Goal: Task Accomplishment & Management: Manage account settings

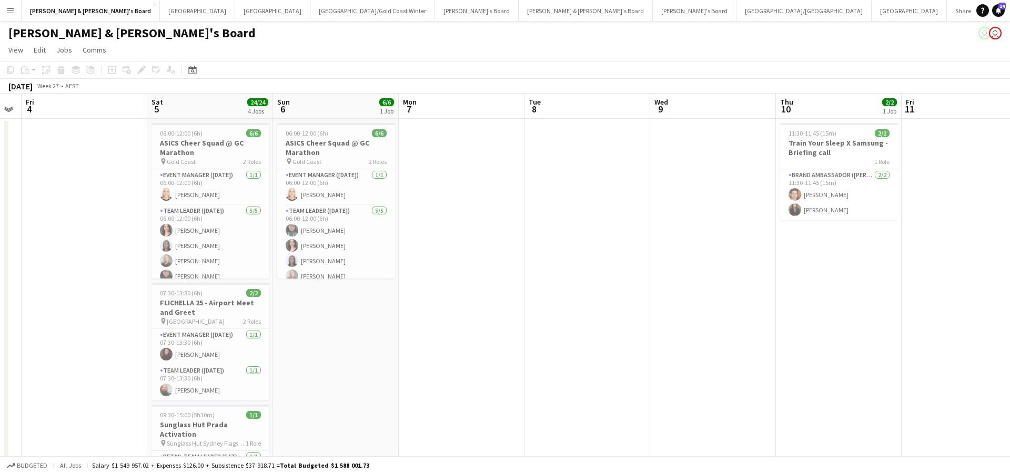
scroll to position [0, 384]
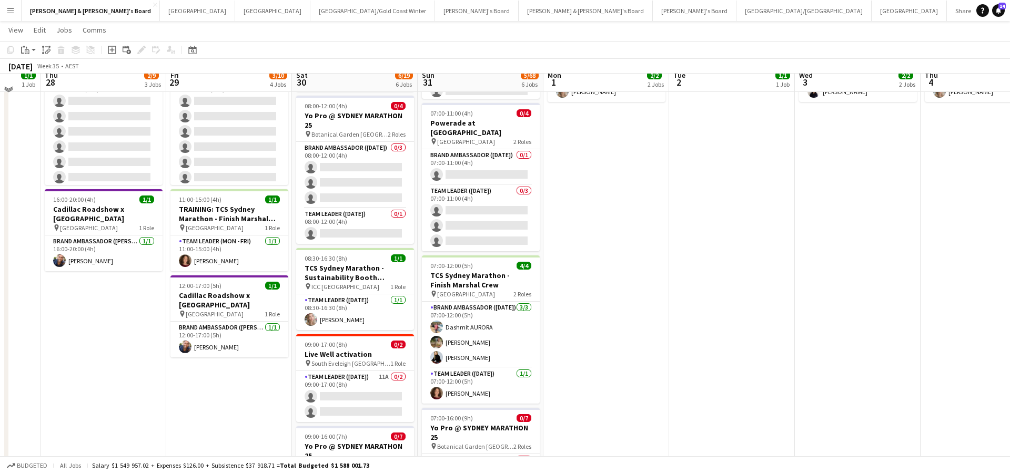
scroll to position [191, 0]
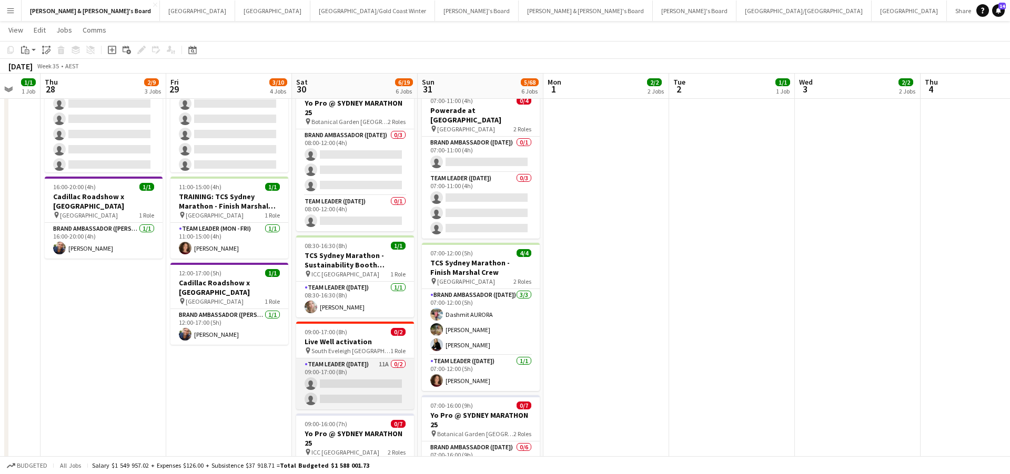
click at [368, 393] on app-card-role "Team Leader ([DATE]) 11A 0/2 09:00-17:00 (8h) single-neutral-actions single-neu…" at bounding box center [355, 384] width 118 height 51
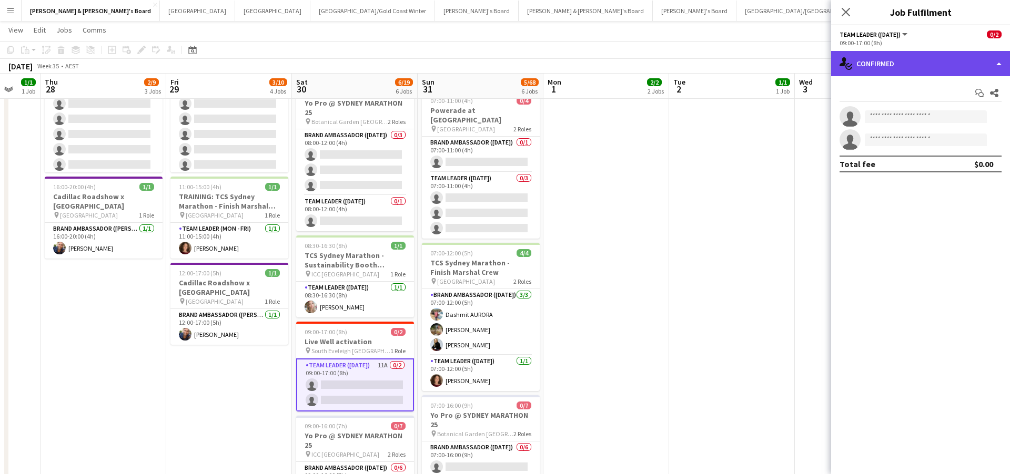
click at [898, 68] on div "single-neutral-actions-check-2 Confirmed" at bounding box center [920, 63] width 179 height 25
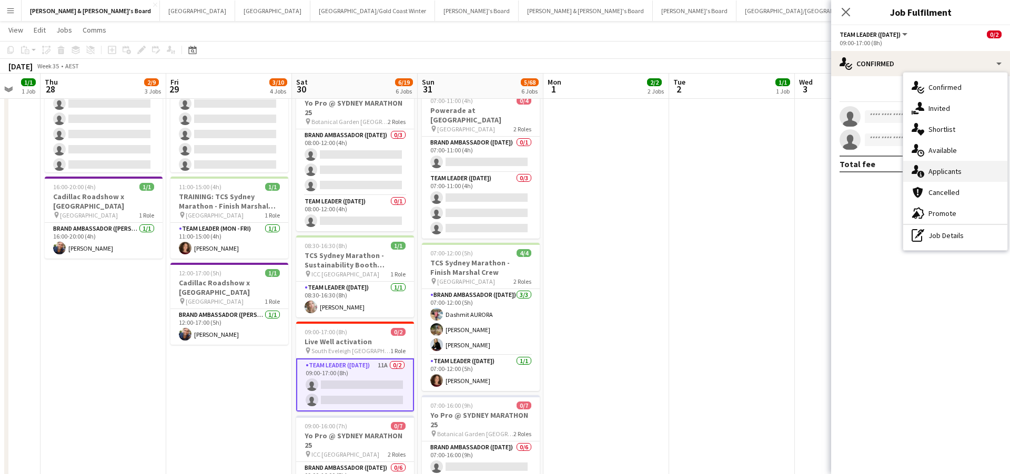
click at [949, 166] on div "single-neutral-actions-information Applicants" at bounding box center [955, 171] width 104 height 21
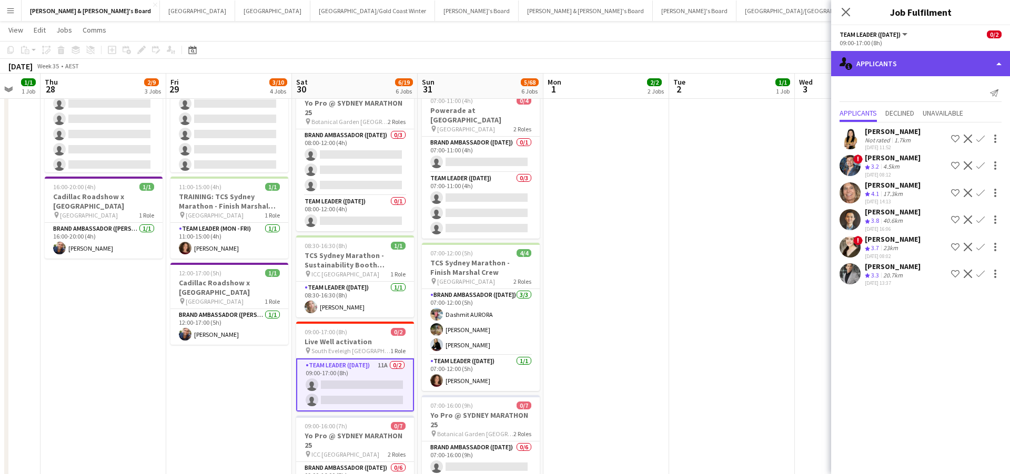
click at [891, 60] on div "single-neutral-actions-information Applicants" at bounding box center [920, 63] width 179 height 25
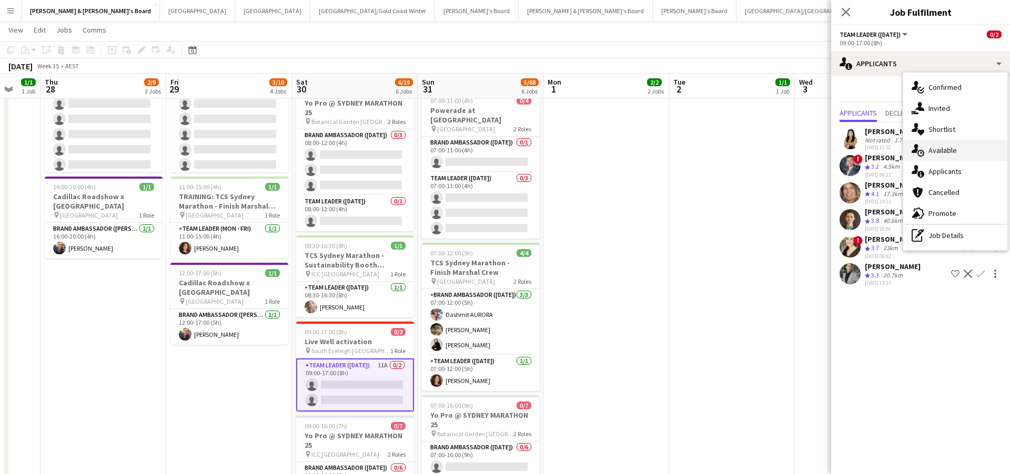
click at [956, 147] on div "single-neutral-actions-upload Available" at bounding box center [955, 150] width 104 height 21
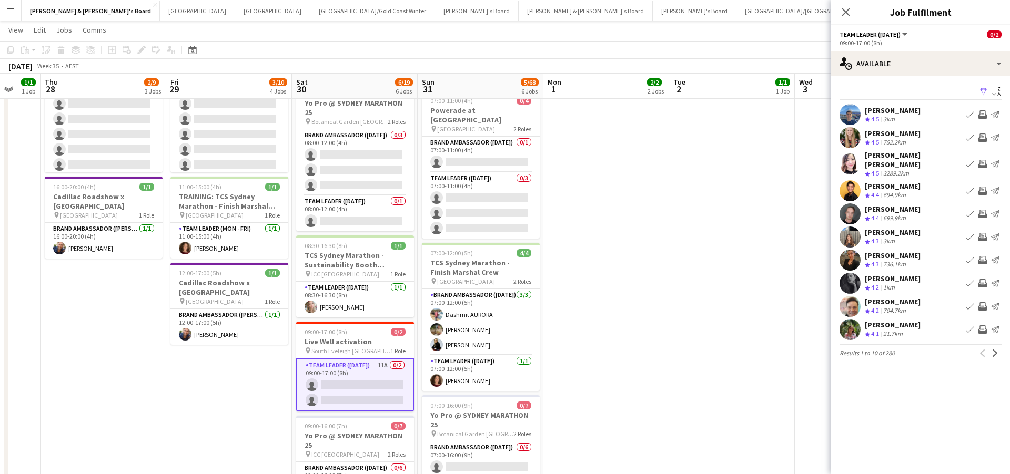
click at [986, 95] on app-icon "Filter" at bounding box center [983, 92] width 8 height 10
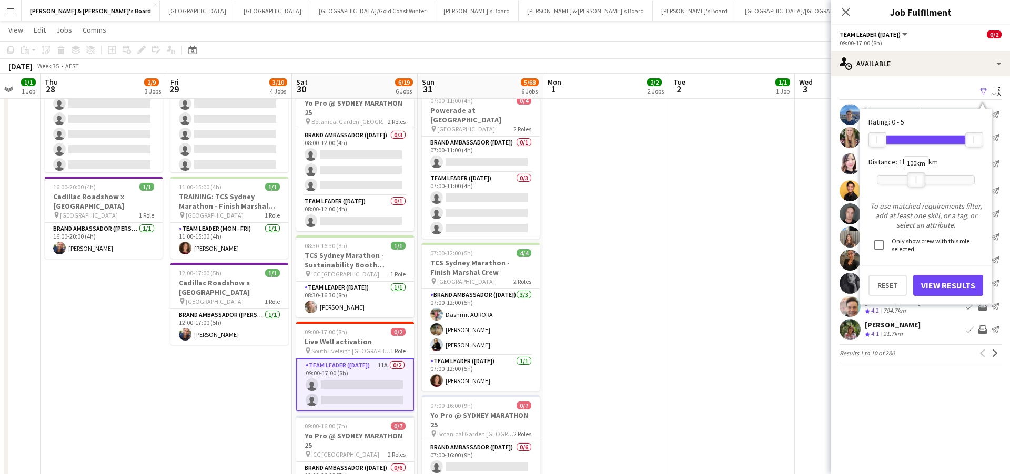
drag, startPoint x: 974, startPoint y: 177, endPoint x: 919, endPoint y: 180, distance: 55.3
click at [919, 180] on div "100km" at bounding box center [916, 179] width 18 height 15
click at [944, 288] on button "View Results" at bounding box center [948, 285] width 70 height 21
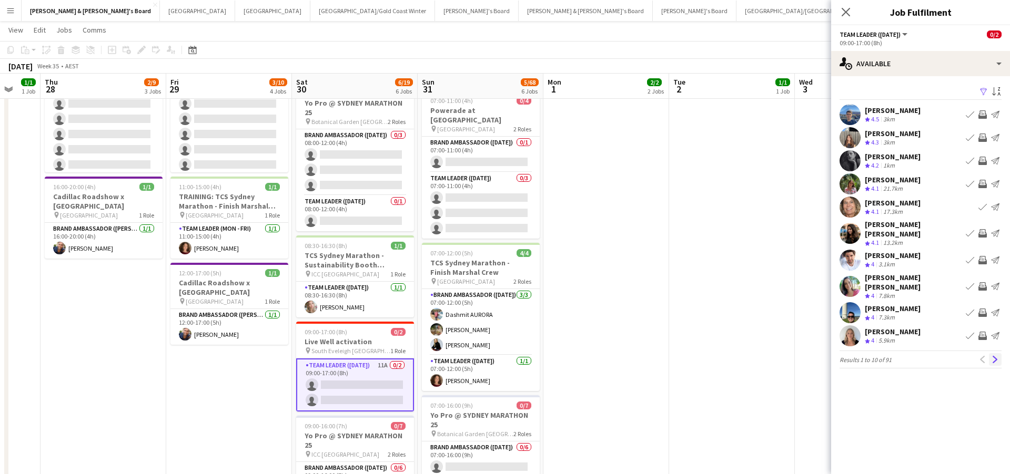
click at [996, 356] on app-icon "Next" at bounding box center [994, 359] width 7 height 7
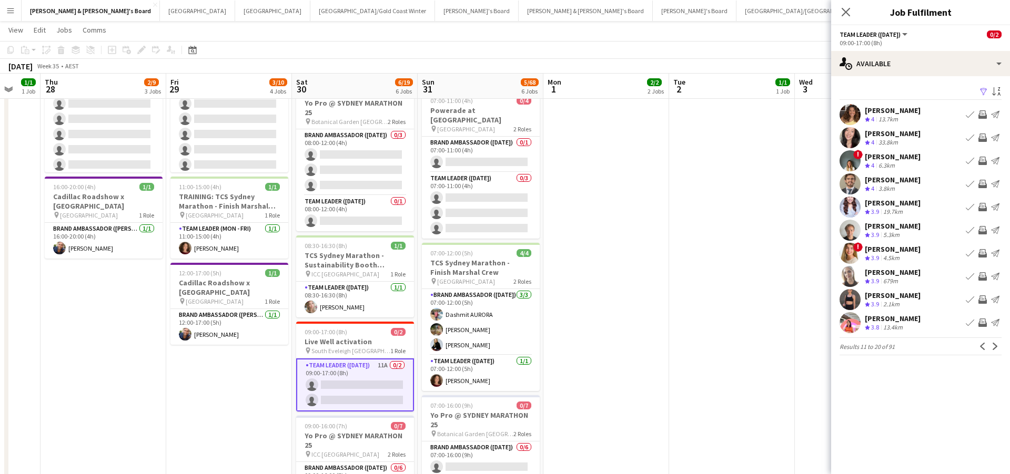
click at [996, 345] on app-icon "Next" at bounding box center [994, 346] width 7 height 7
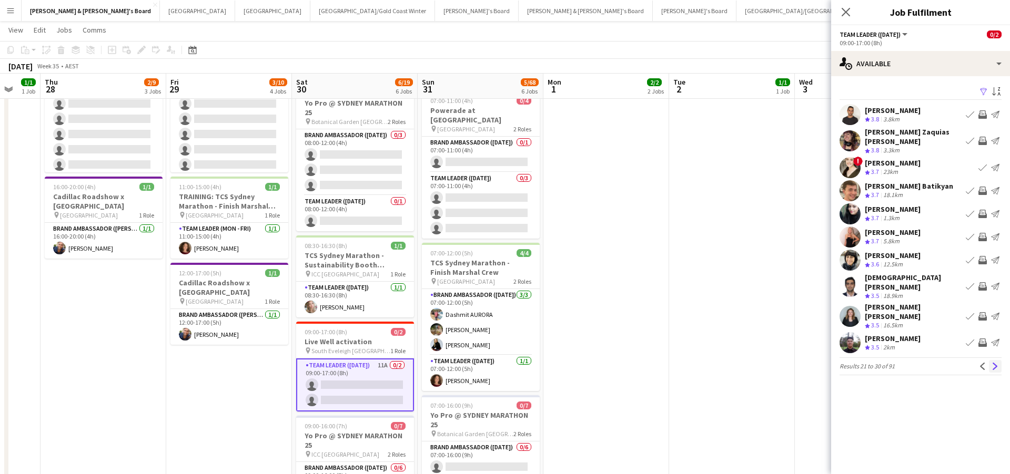
click at [996, 363] on app-icon "Next" at bounding box center [994, 366] width 7 height 7
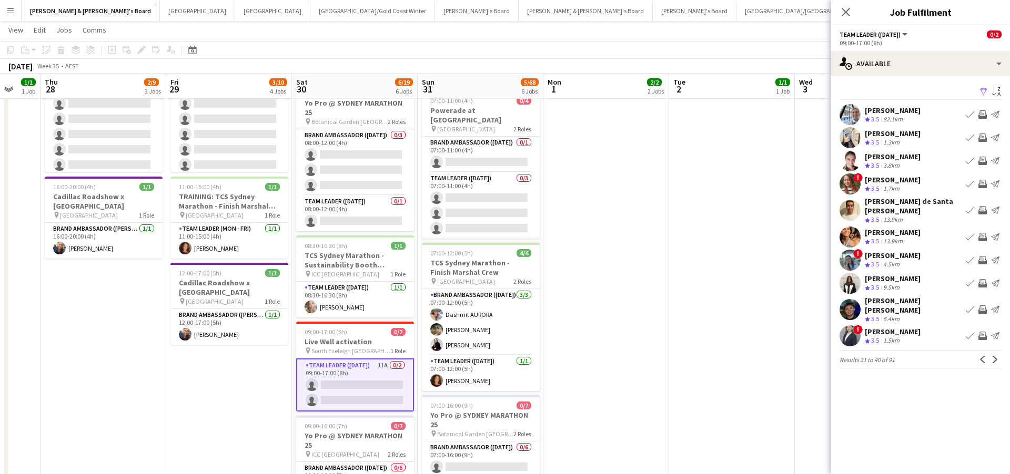
click at [996, 356] on app-icon "Next" at bounding box center [994, 359] width 7 height 7
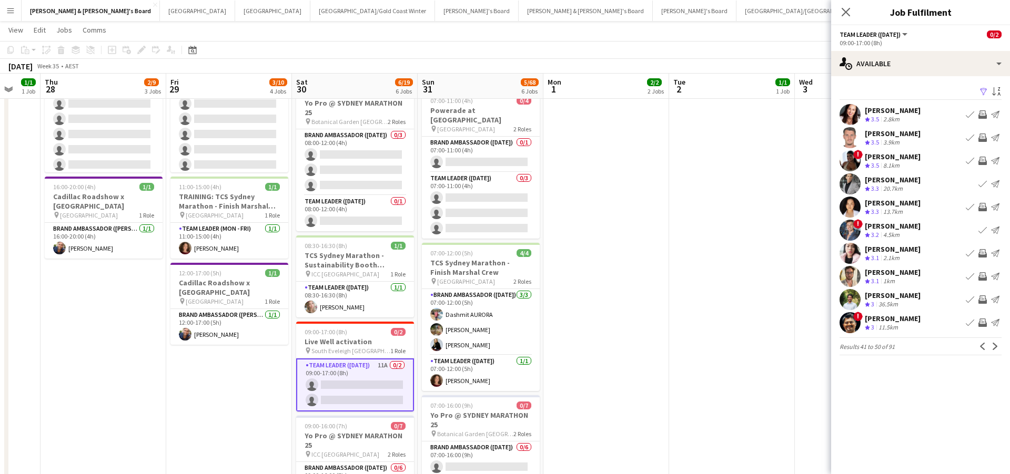
click at [996, 346] on app-icon "Next" at bounding box center [994, 346] width 7 height 7
click at [996, 347] on app-icon "Next" at bounding box center [994, 346] width 7 height 7
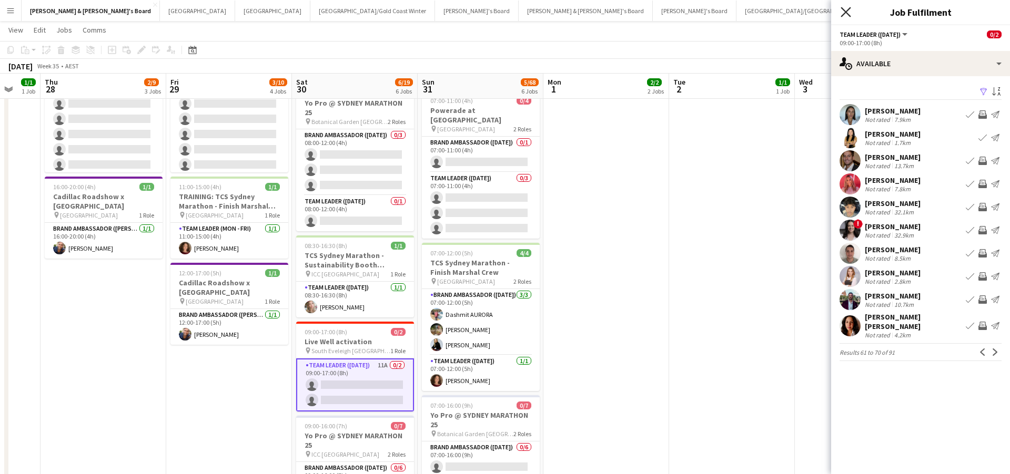
click at [845, 11] on icon "Close pop-in" at bounding box center [845, 12] width 10 height 10
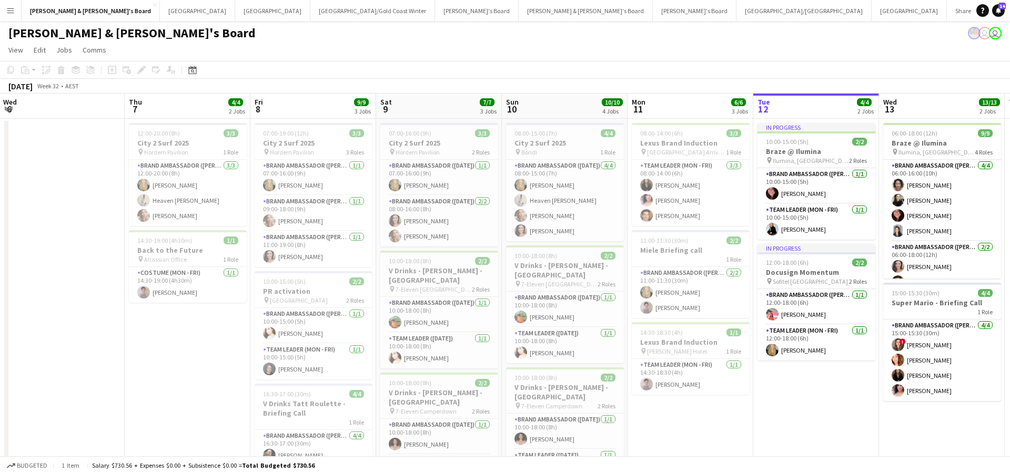
scroll to position [0, 379]
click at [435, 13] on button "Tennille's Board Close" at bounding box center [477, 11] width 84 height 21
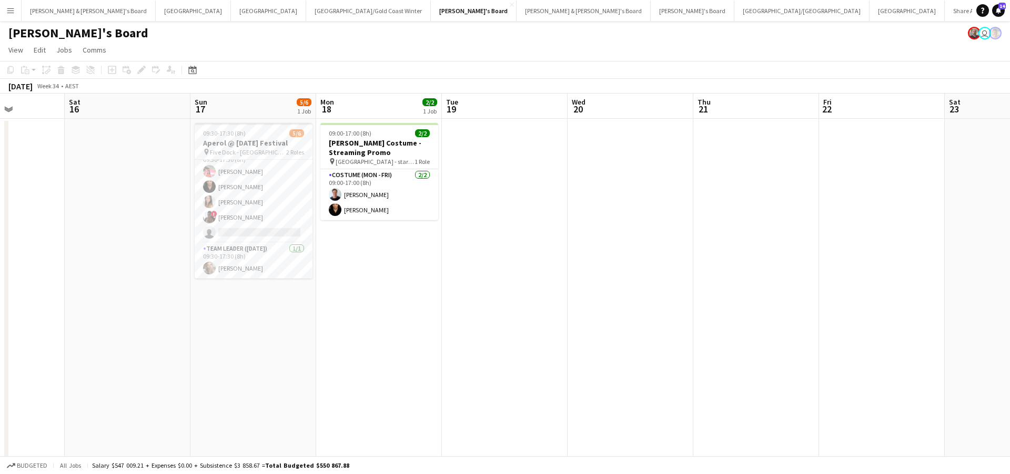
scroll to position [0, 309]
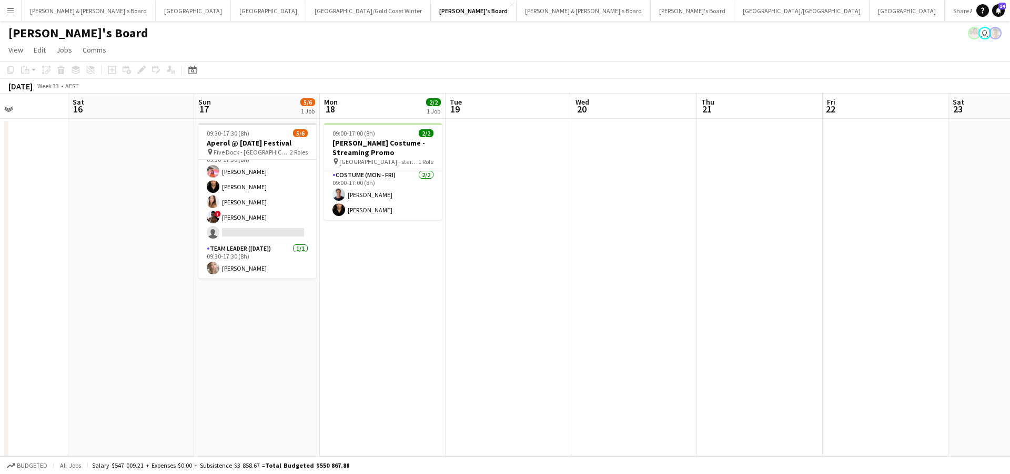
click at [69, 12] on button "[PERSON_NAME] & [PERSON_NAME]'s Board Close" at bounding box center [89, 11] width 134 height 21
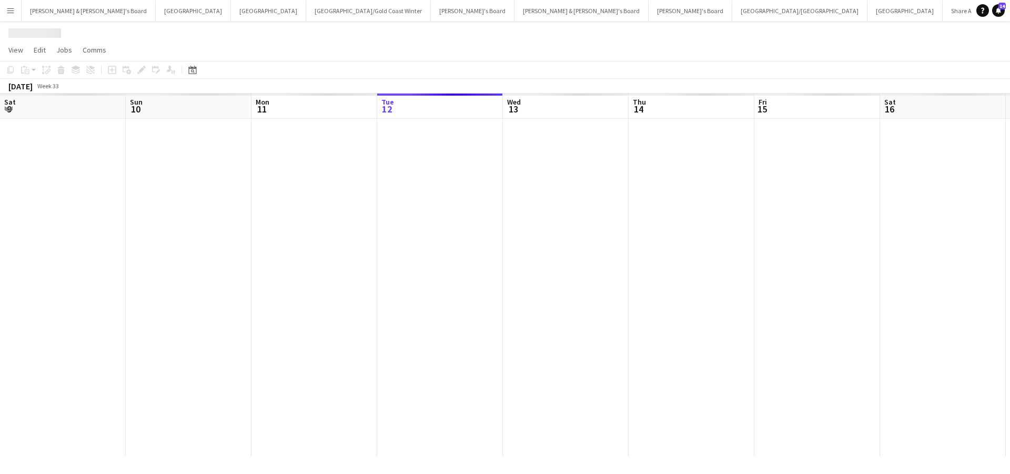
click at [69, 12] on button "[PERSON_NAME] & [PERSON_NAME]'s Board Close" at bounding box center [89, 11] width 134 height 21
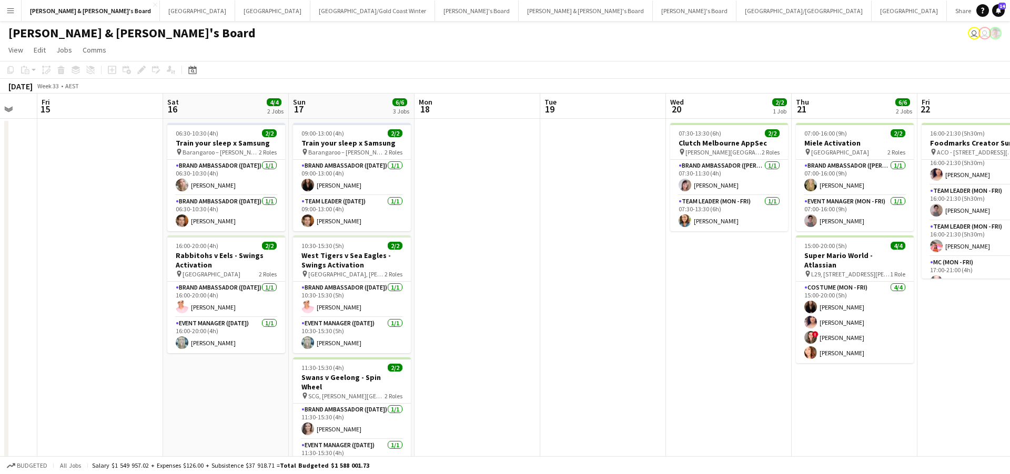
scroll to position [0, 471]
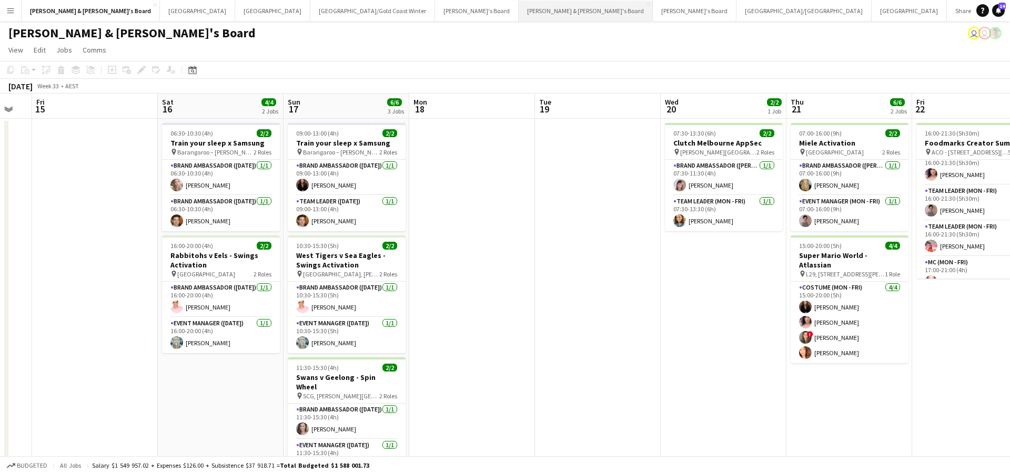
click at [518, 10] on button "[PERSON_NAME] & [PERSON_NAME]'s Board Close" at bounding box center [585, 11] width 134 height 21
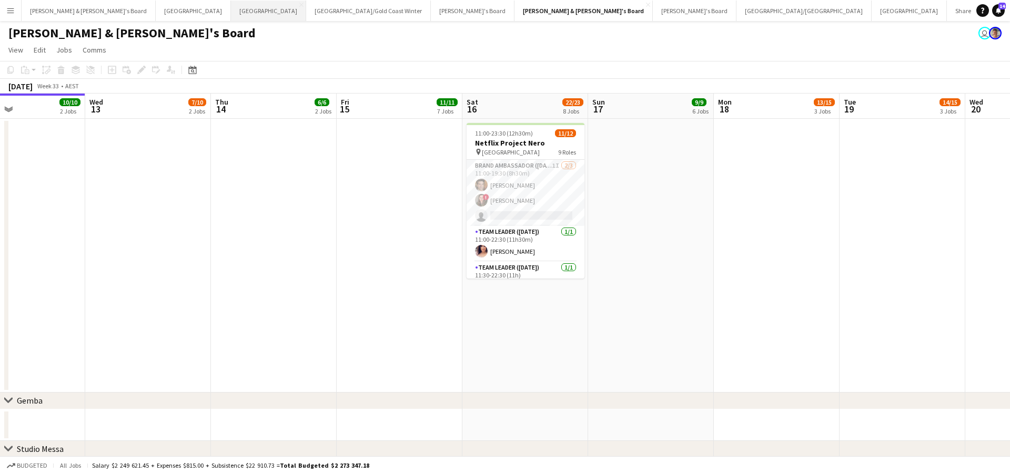
click at [231, 12] on button "Melbourne Close" at bounding box center [268, 11] width 75 height 21
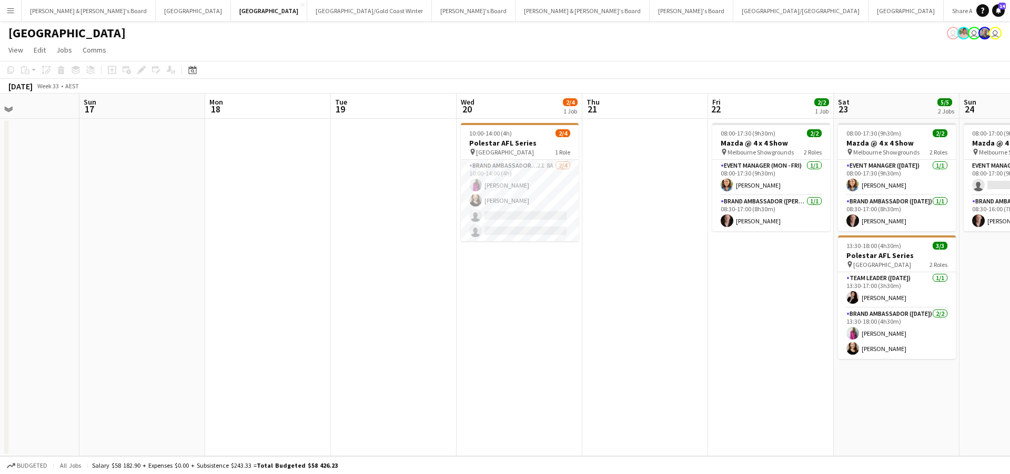
scroll to position [0, 426]
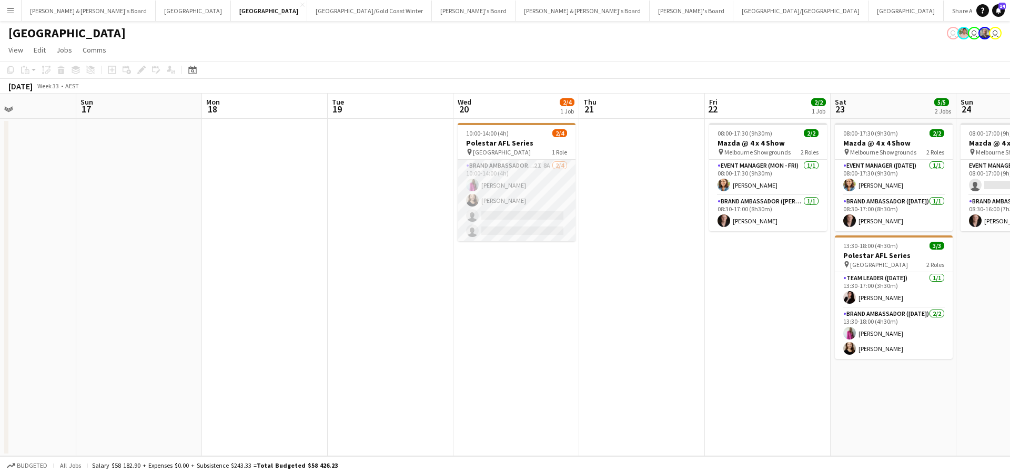
click at [500, 201] on app-card-role "Brand Ambassador (Mon - Fri) 2I 8A [DATE] 10:00-14:00 (4h) [PERSON_NAME] [PERSO…" at bounding box center [516, 201] width 118 height 82
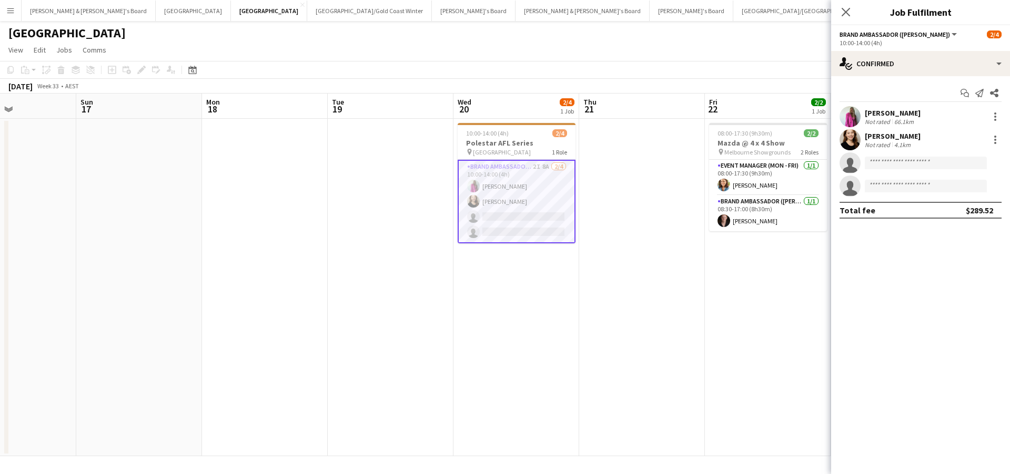
click at [889, 139] on div "[PERSON_NAME]" at bounding box center [892, 135] width 56 height 9
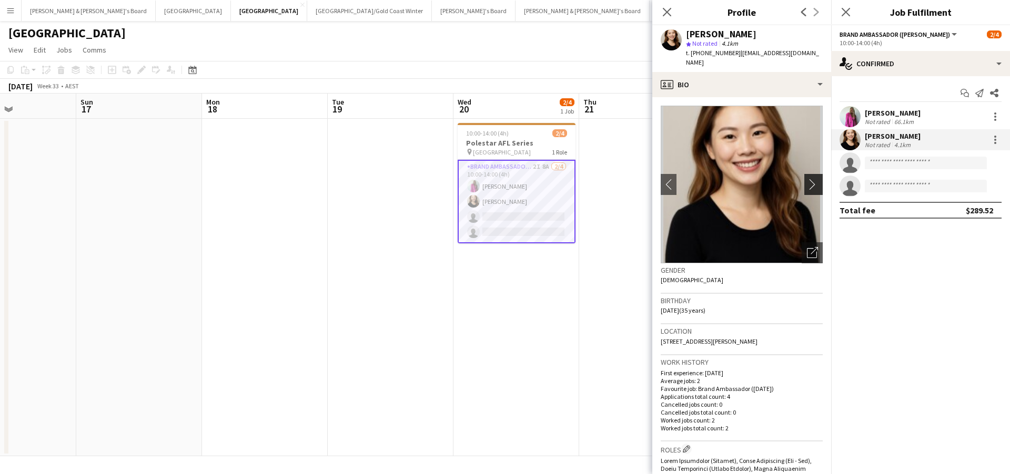
scroll to position [0, 0]
click at [813, 179] on app-icon "chevron-right" at bounding box center [815, 184] width 16 height 11
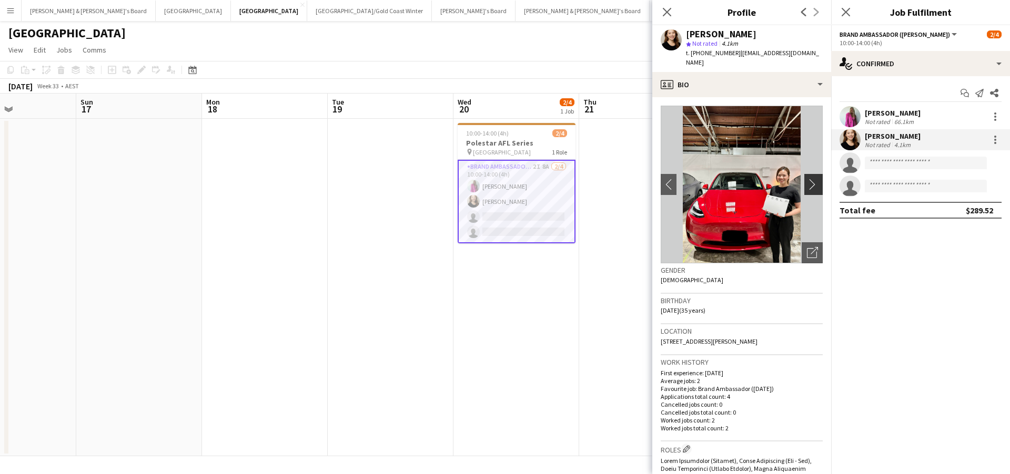
click at [812, 179] on app-icon "chevron-right" at bounding box center [815, 184] width 16 height 11
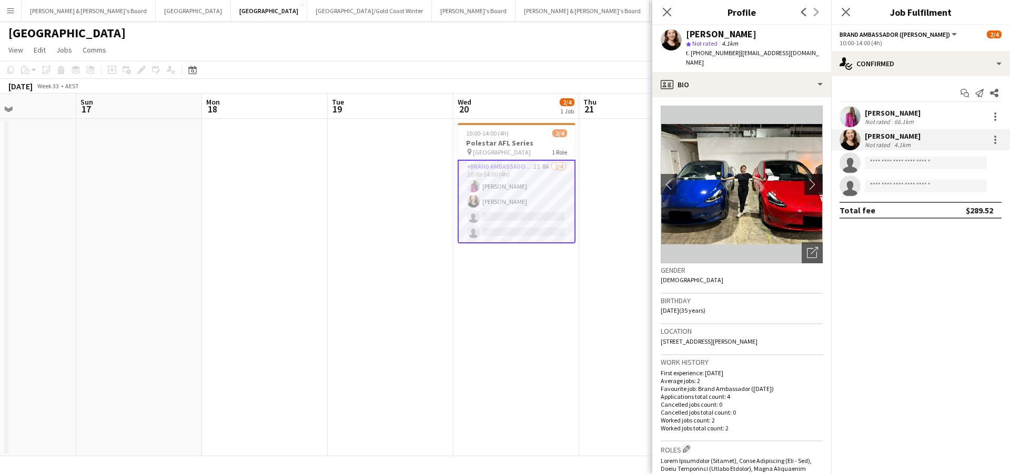
click at [813, 179] on app-icon "chevron-right" at bounding box center [815, 184] width 16 height 11
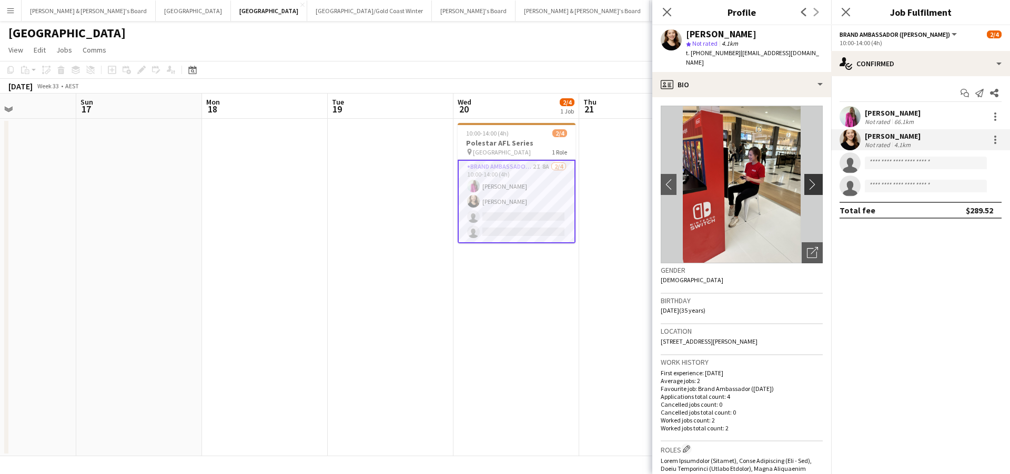
click at [811, 179] on app-icon "chevron-right" at bounding box center [815, 184] width 16 height 11
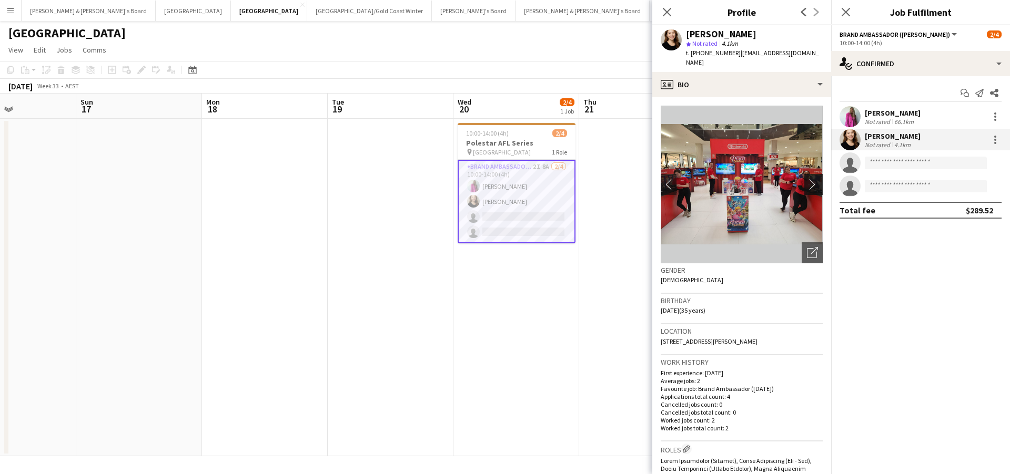
click at [811, 179] on app-icon "chevron-right" at bounding box center [815, 184] width 16 height 11
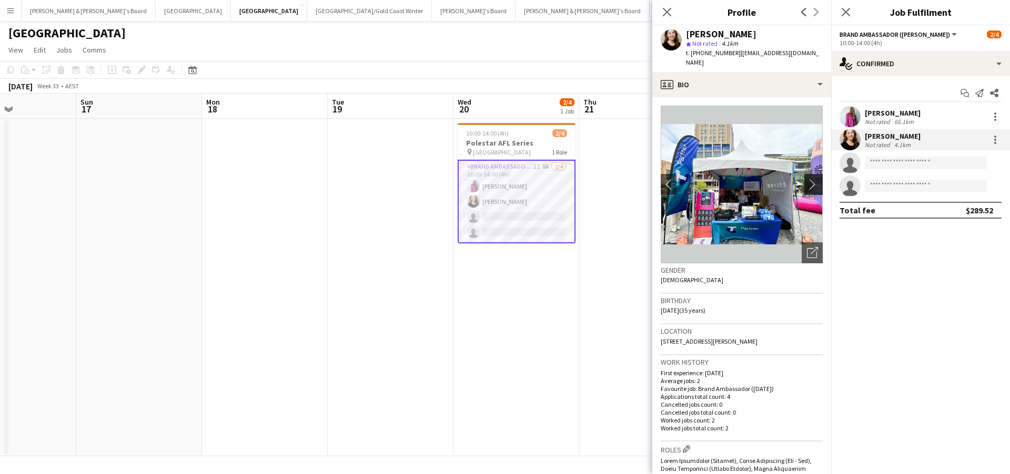
click at [811, 179] on app-icon "chevron-right" at bounding box center [815, 184] width 16 height 11
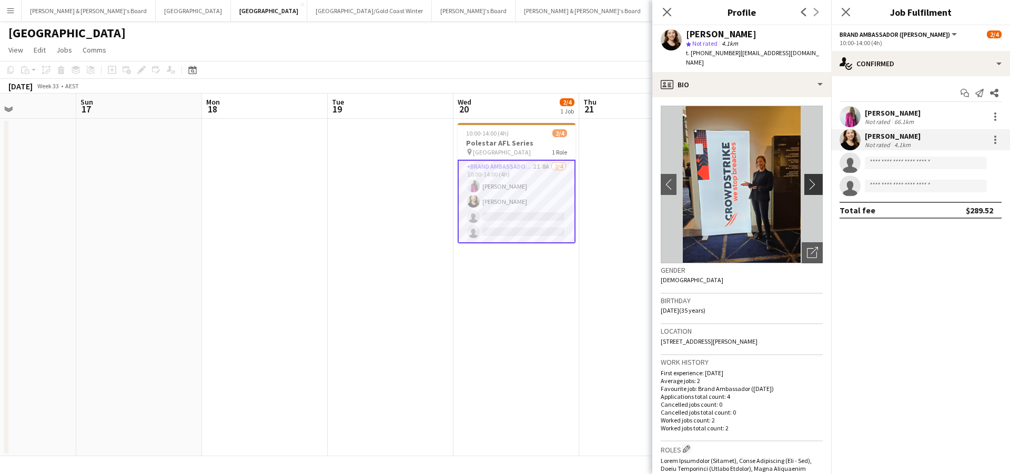
click at [811, 179] on app-icon "chevron-right" at bounding box center [815, 184] width 16 height 11
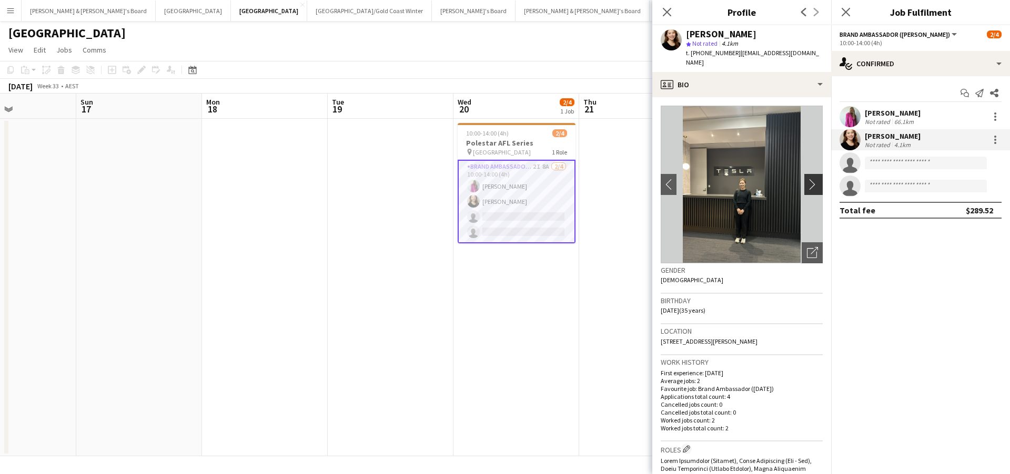
click at [811, 179] on app-icon "chevron-right" at bounding box center [815, 184] width 16 height 11
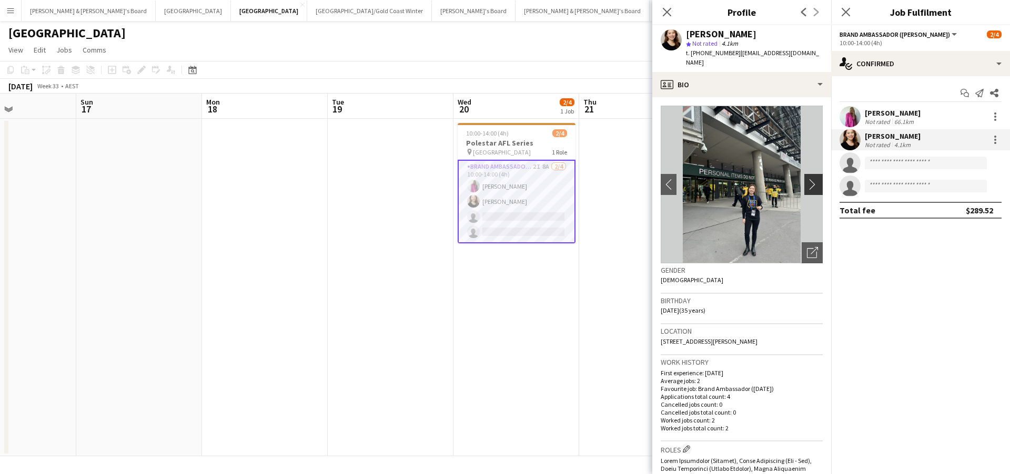
click at [811, 179] on app-icon "chevron-right" at bounding box center [815, 184] width 16 height 11
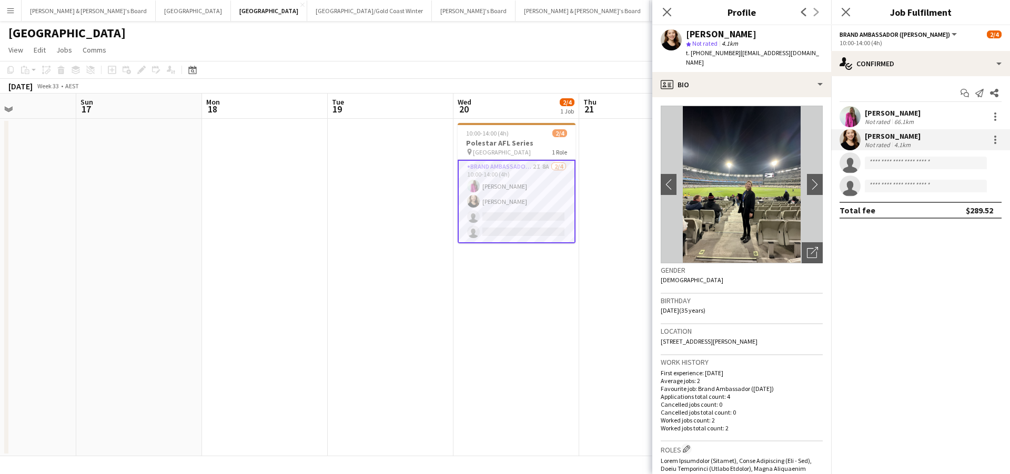
scroll to position [0, 437]
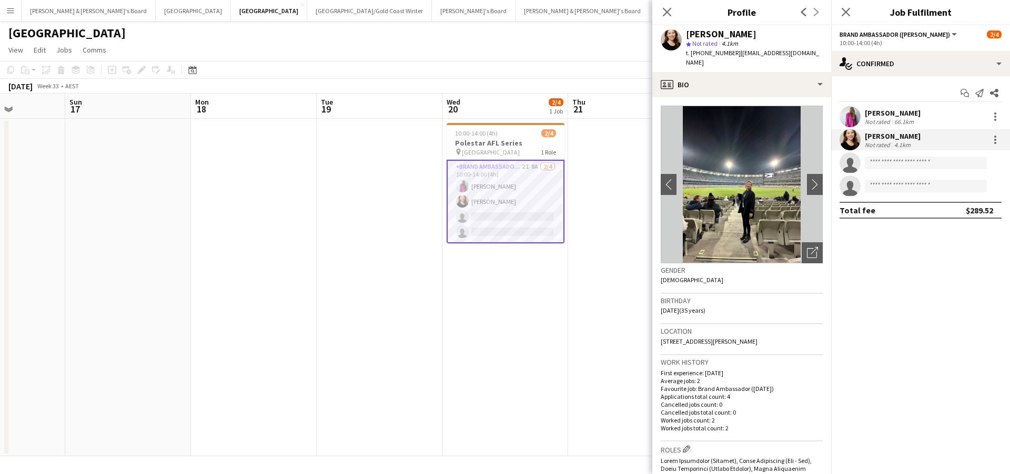
click at [638, 362] on app-date-cell at bounding box center [631, 288] width 126 height 338
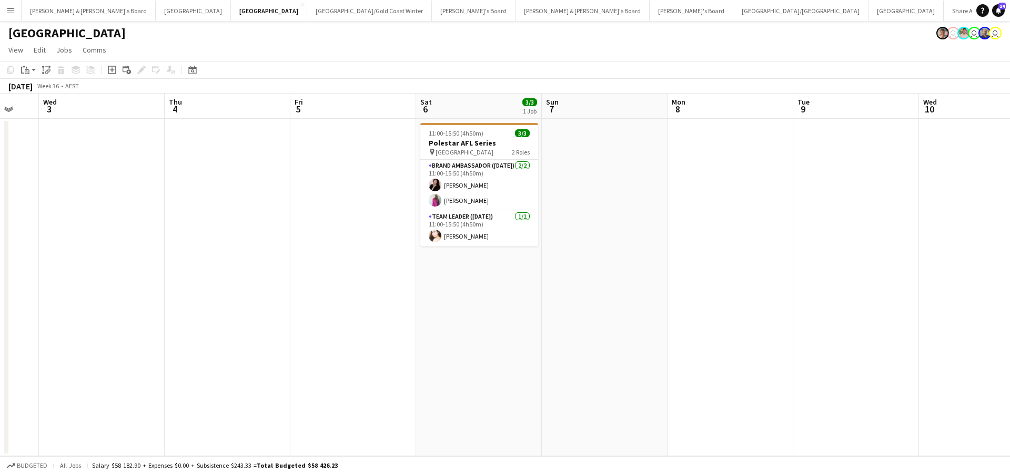
scroll to position [0, 333]
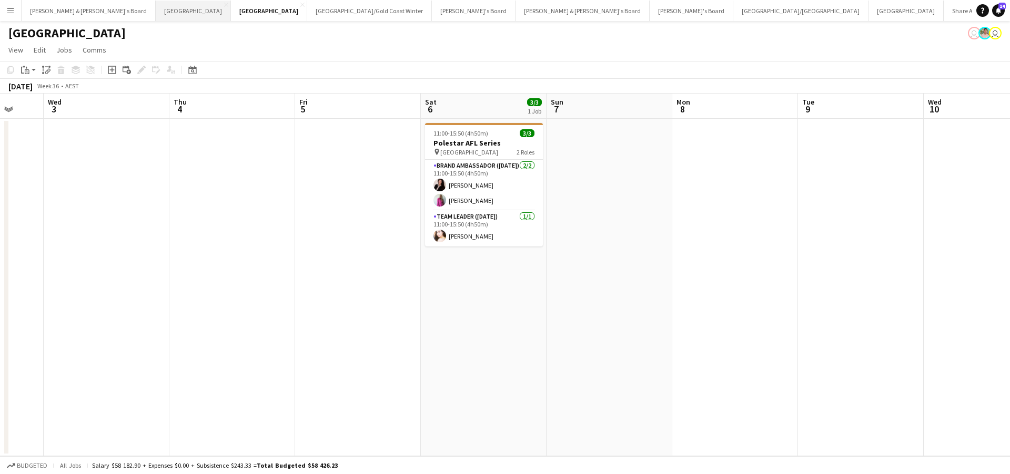
click at [156, 11] on button "Sydney Close" at bounding box center [193, 11] width 75 height 21
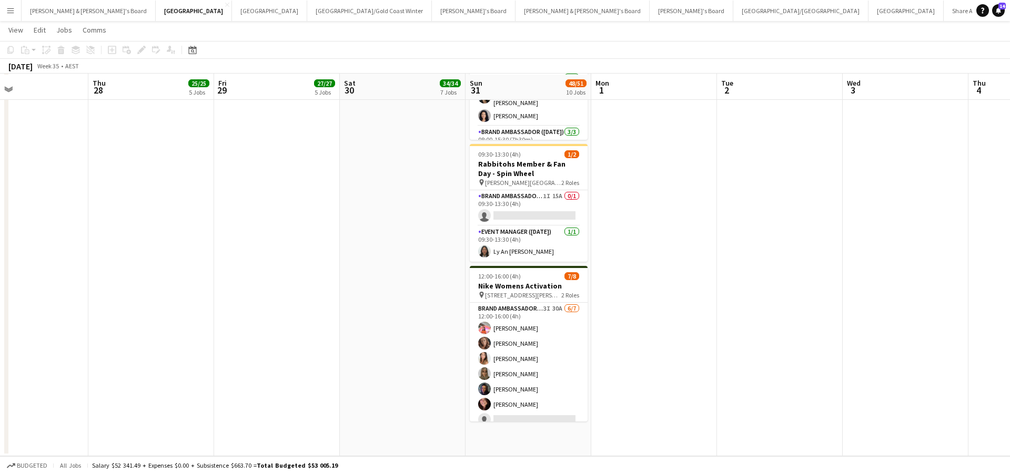
scroll to position [1121, 0]
click at [307, 13] on button "[GEOGRAPHIC_DATA]/[GEOGRAPHIC_DATA] Winter Close" at bounding box center [369, 11] width 125 height 21
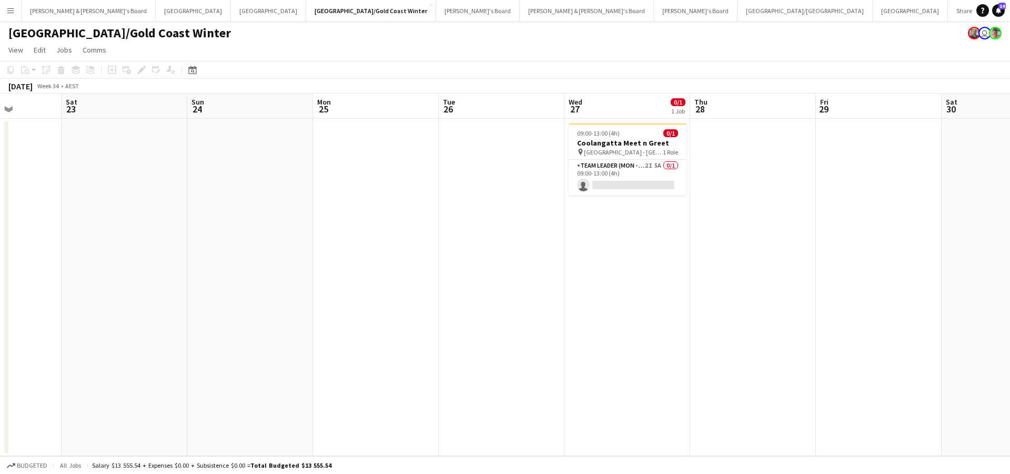
scroll to position [0, 454]
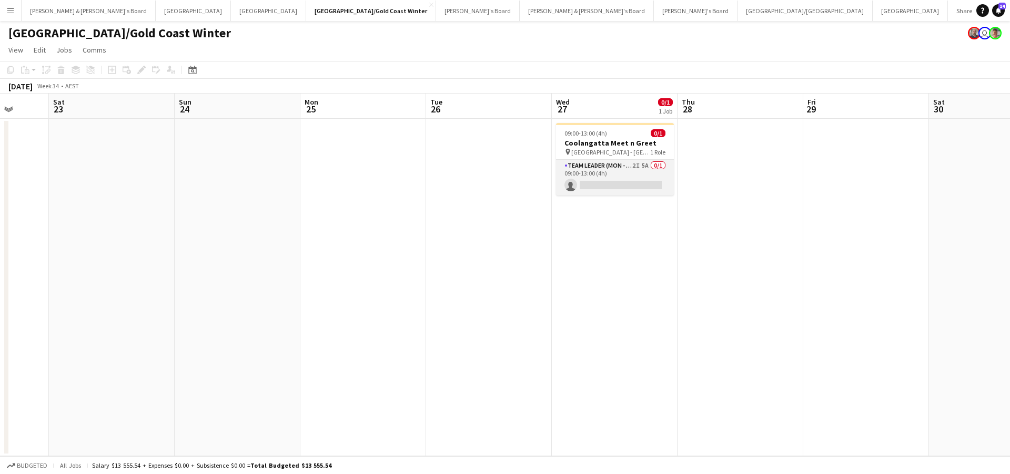
click at [617, 175] on app-card-role "Team Leader (Mon - Fri) 2I 5A 0/1 09:00-13:00 (4h) single-neutral-actions" at bounding box center [615, 178] width 118 height 36
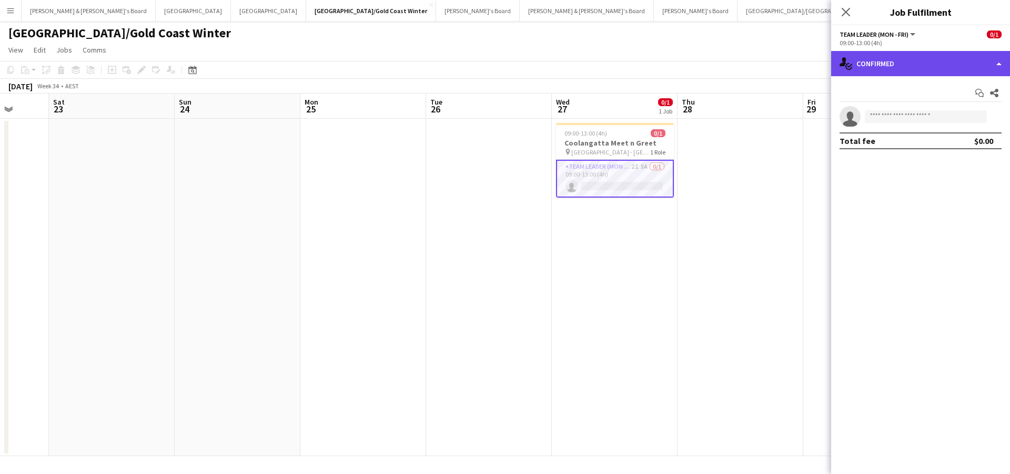
click at [909, 69] on div "single-neutral-actions-check-2 Confirmed" at bounding box center [920, 63] width 179 height 25
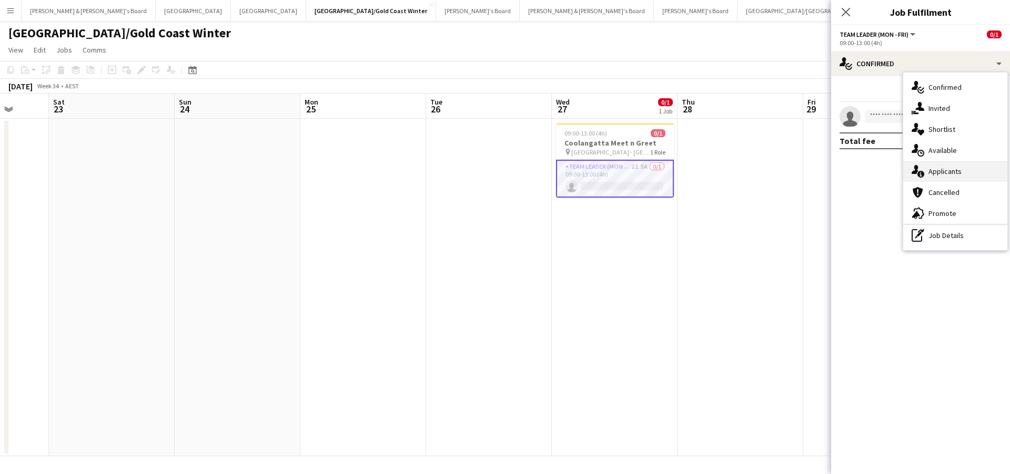
click at [961, 172] on div "single-neutral-actions-information Applicants" at bounding box center [955, 171] width 104 height 21
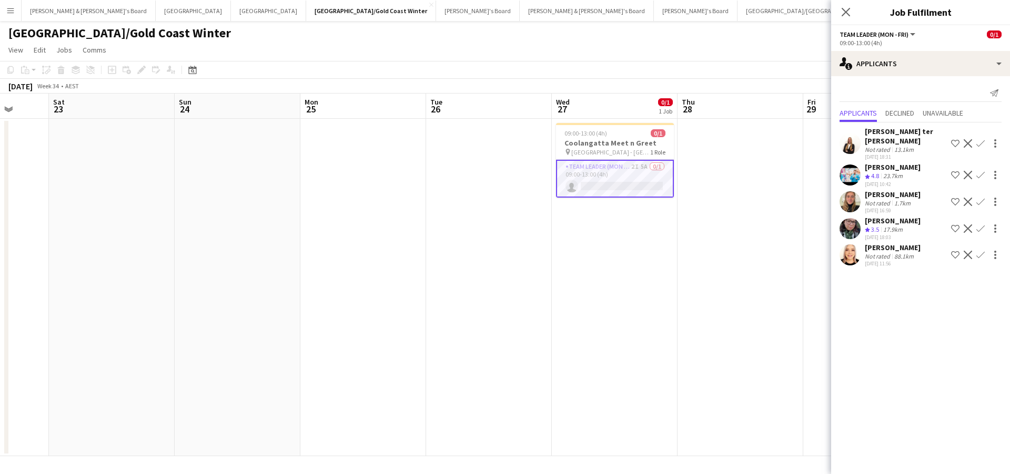
click at [711, 267] on app-date-cell at bounding box center [740, 288] width 126 height 338
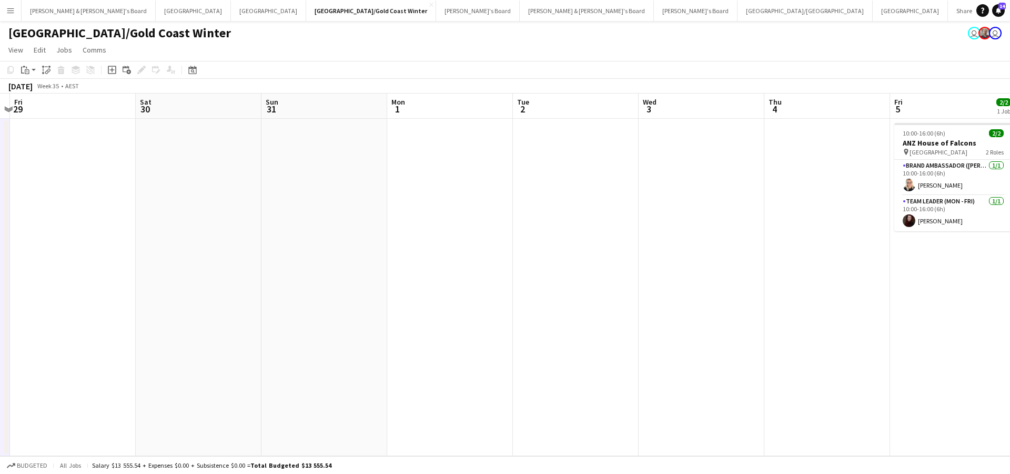
scroll to position [0, 241]
click at [78, 13] on button "[PERSON_NAME] & [PERSON_NAME]'s Board Close" at bounding box center [89, 11] width 134 height 21
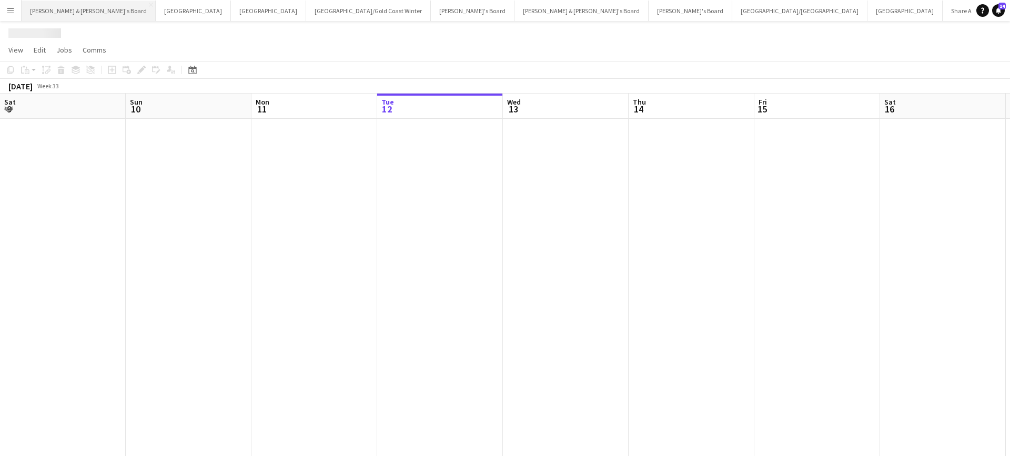
scroll to position [0, 251]
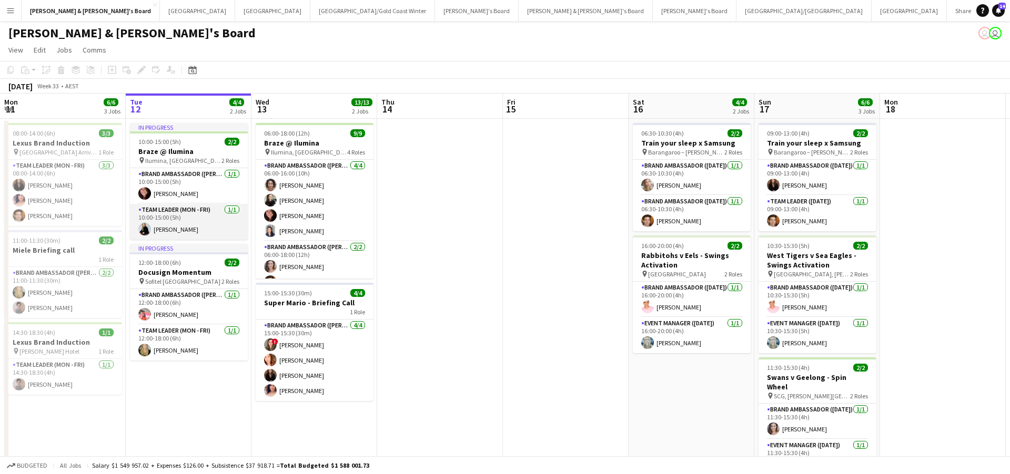
click at [187, 227] on app-card-role "Team Leader (Mon - Fri) [DATE] 10:00-15:00 (5h) [PERSON_NAME]" at bounding box center [189, 222] width 118 height 36
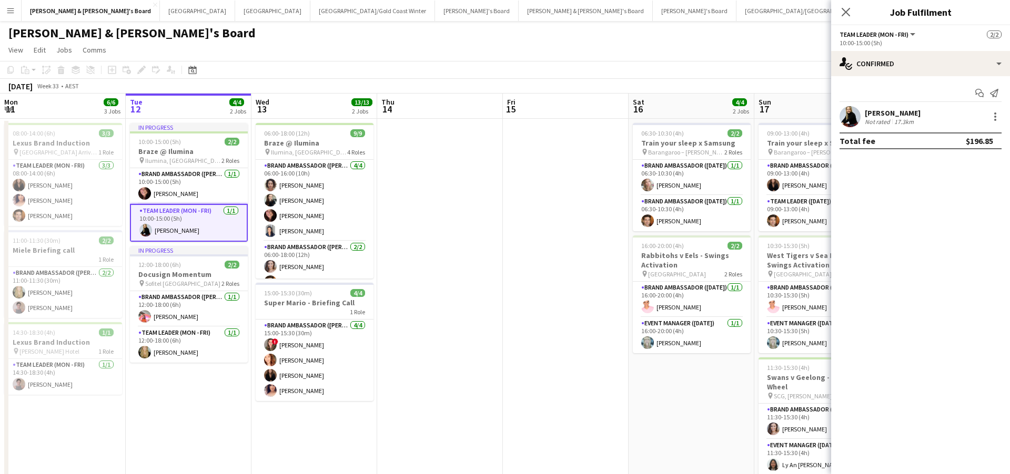
click at [892, 120] on div "17.3km" at bounding box center [904, 122] width 24 height 8
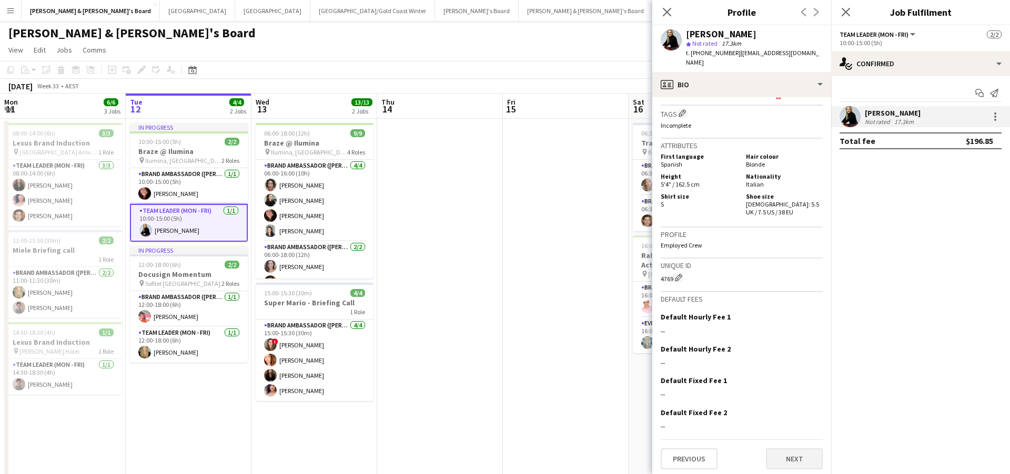
scroll to position [772, 0]
click at [779, 454] on button "Next" at bounding box center [794, 459] width 57 height 21
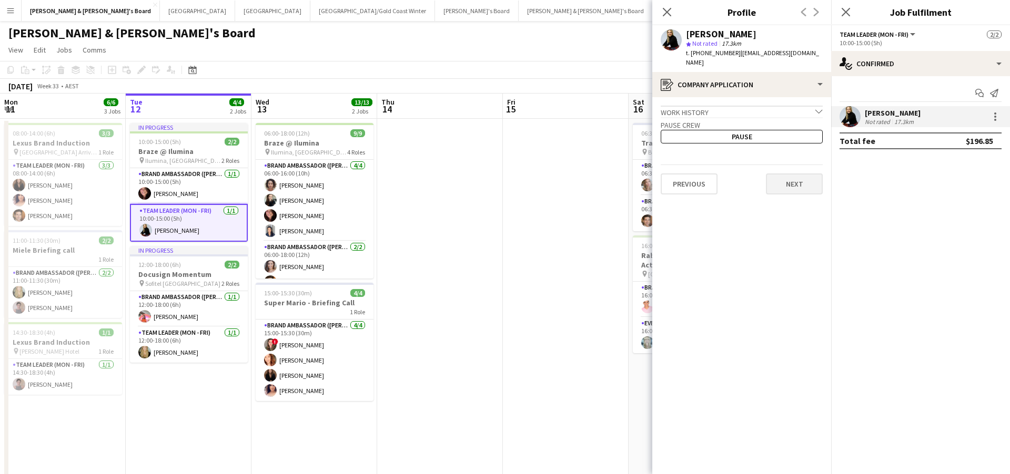
click at [789, 174] on button "Next" at bounding box center [794, 184] width 57 height 21
click at [802, 137] on button "Next" at bounding box center [794, 146] width 57 height 21
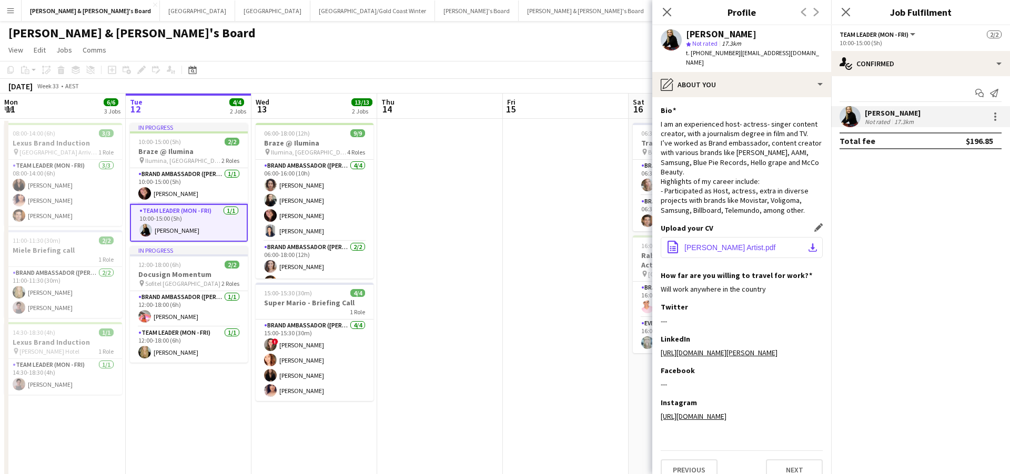
click at [739, 243] on span "[PERSON_NAME] Artist.pdf" at bounding box center [729, 247] width 91 height 8
click at [777, 237] on button "office-file-sheet [PERSON_NAME] Artist.pdf download-bottom" at bounding box center [741, 247] width 162 height 21
click at [813, 243] on app-icon "download-bottom" at bounding box center [812, 247] width 8 height 8
click at [668, 14] on icon at bounding box center [666, 12] width 10 height 10
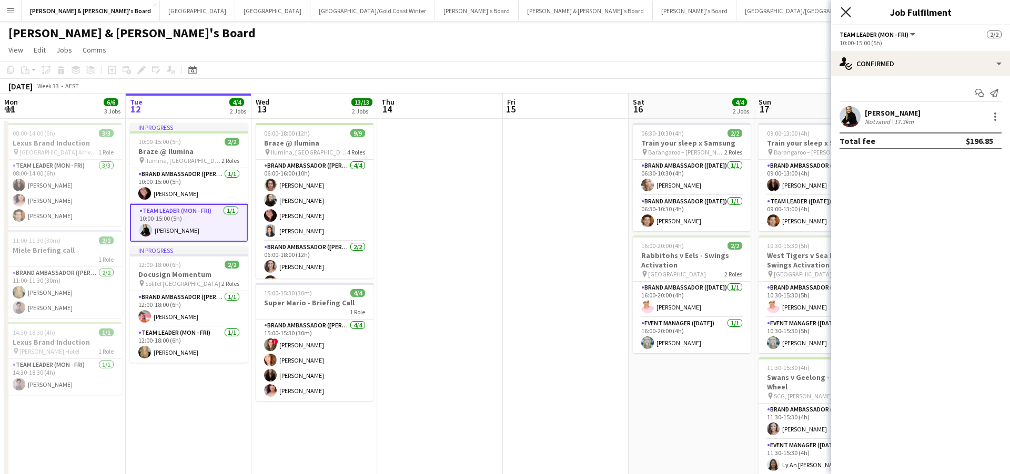
click at [848, 13] on icon "Close pop-in" at bounding box center [845, 12] width 10 height 10
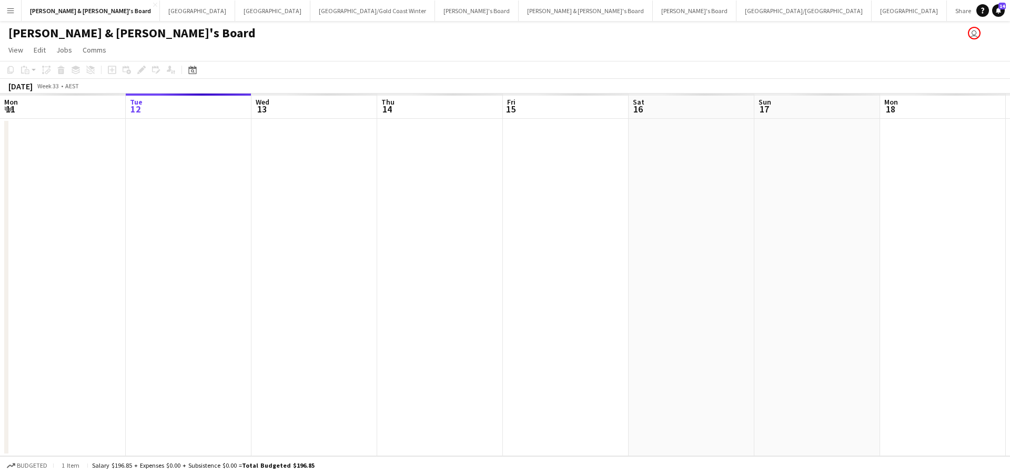
scroll to position [0, 0]
